Goal: Find specific page/section: Find specific page/section

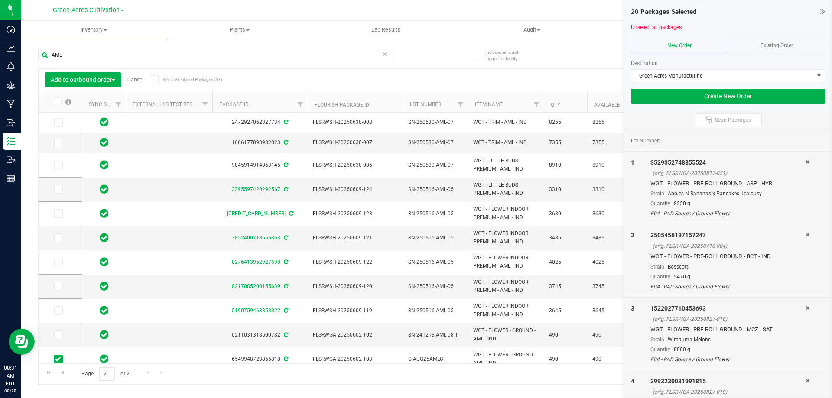
scroll to position [87, 0]
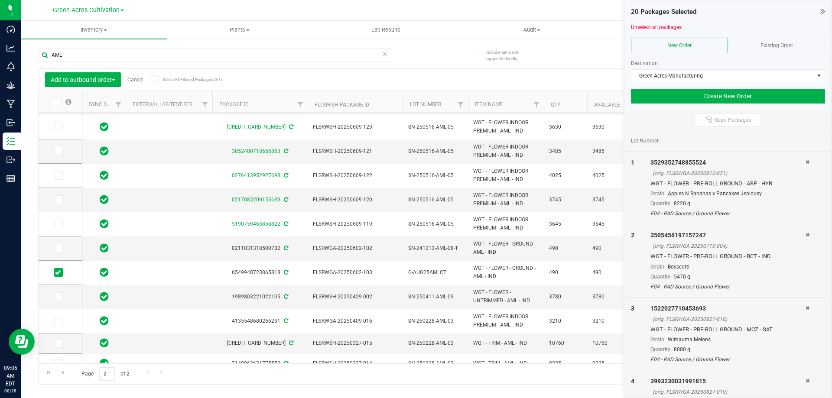
click at [421, 55] on div "AML" at bounding box center [232, 55] width 388 height 28
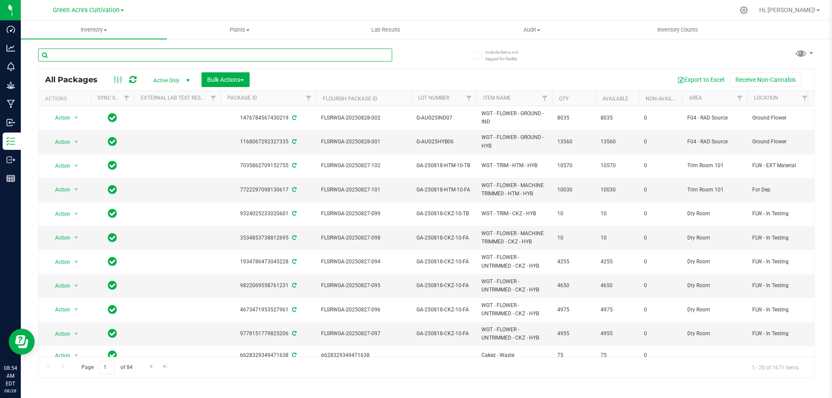
click at [89, 55] on input "text" at bounding box center [215, 55] width 354 height 13
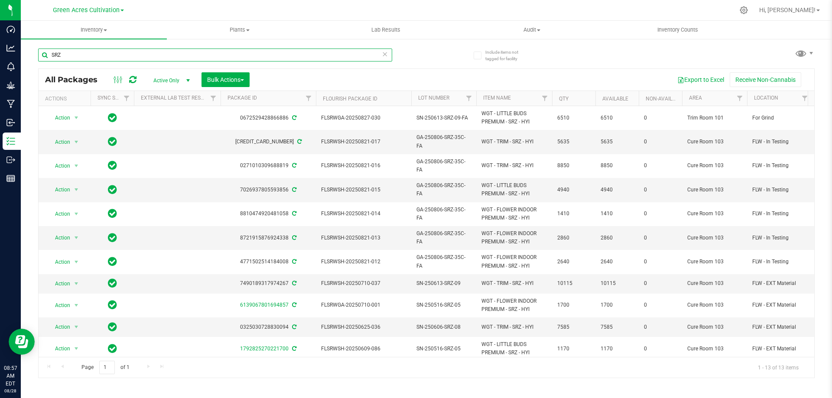
drag, startPoint x: 80, startPoint y: 56, endPoint x: 23, endPoint y: 58, distance: 57.2
click at [26, 57] on div "Include items not tagged for facility SRZ All Packages Active Only Active Only …" at bounding box center [426, 170] width 811 height 264
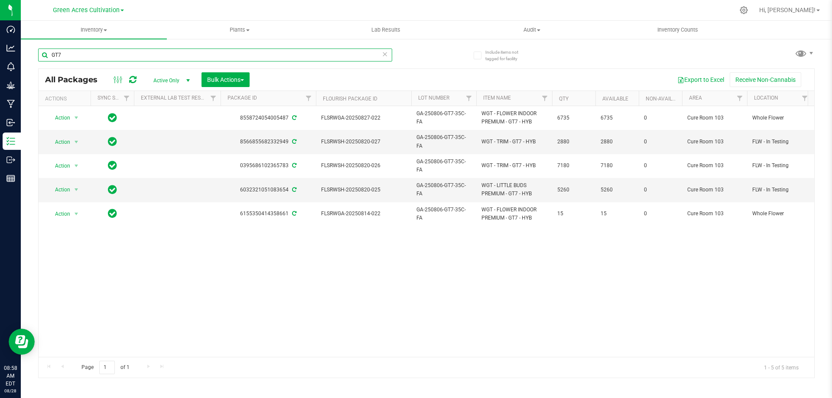
type input "GT7"
